Goal: Find specific page/section: Find specific page/section

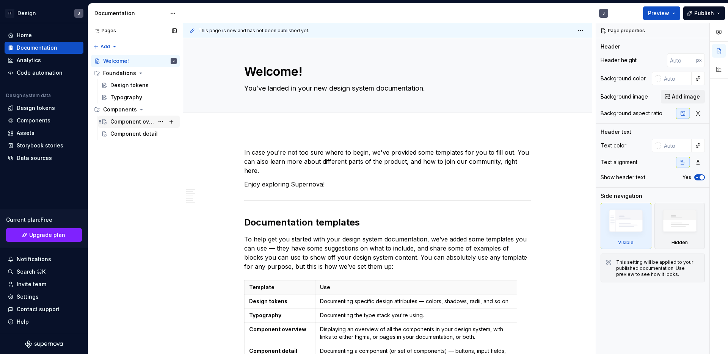
type textarea "*"
click at [42, 62] on div "Analytics" at bounding box center [44, 60] width 73 height 8
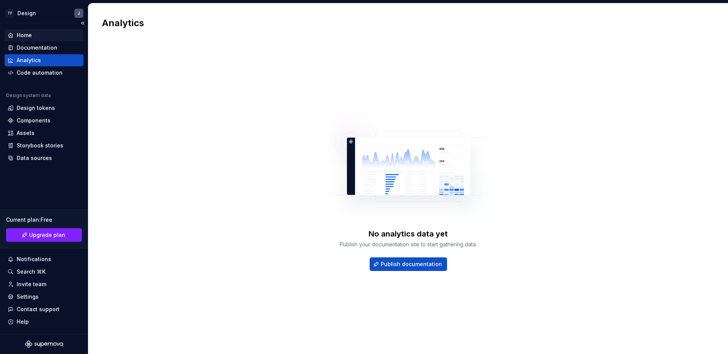
click at [39, 37] on div "Home" at bounding box center [44, 35] width 73 height 8
